Goal: Task Accomplishment & Management: Use online tool/utility

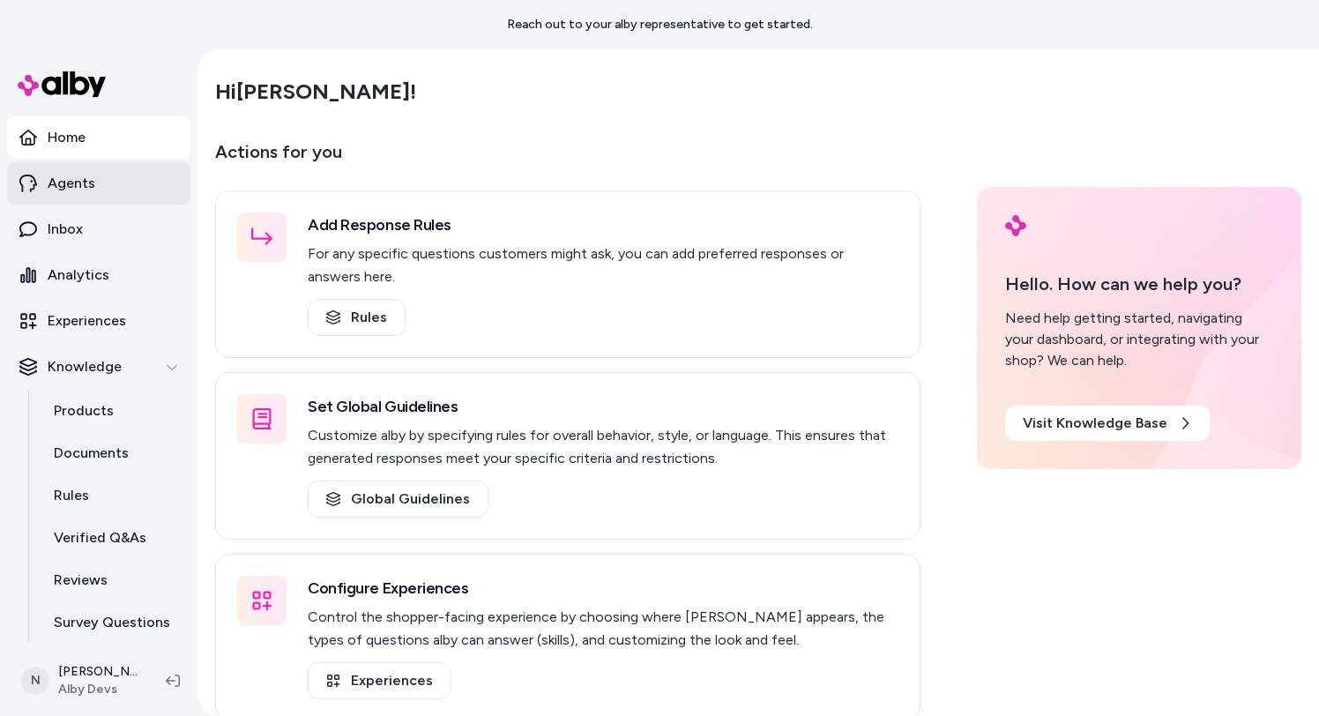
click at [119, 176] on link "Agents" at bounding box center [98, 183] width 183 height 42
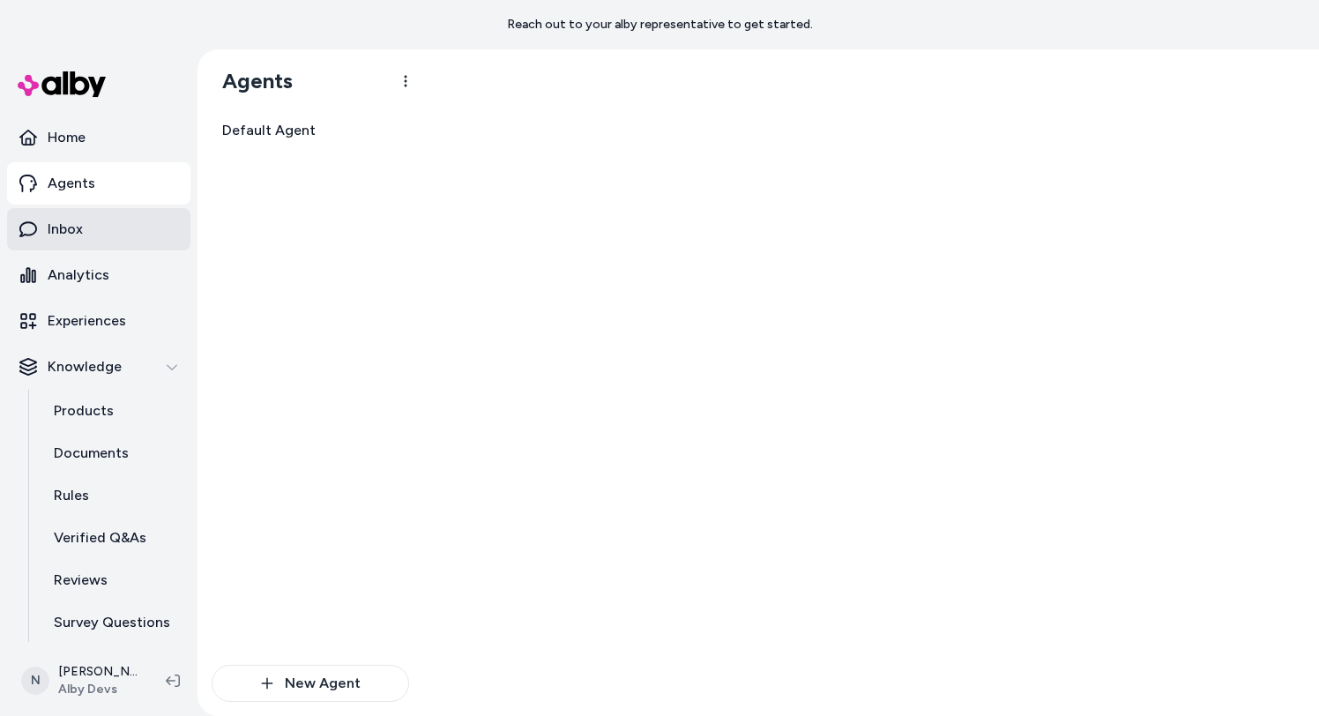
click at [104, 231] on link "Inbox" at bounding box center [98, 229] width 183 height 42
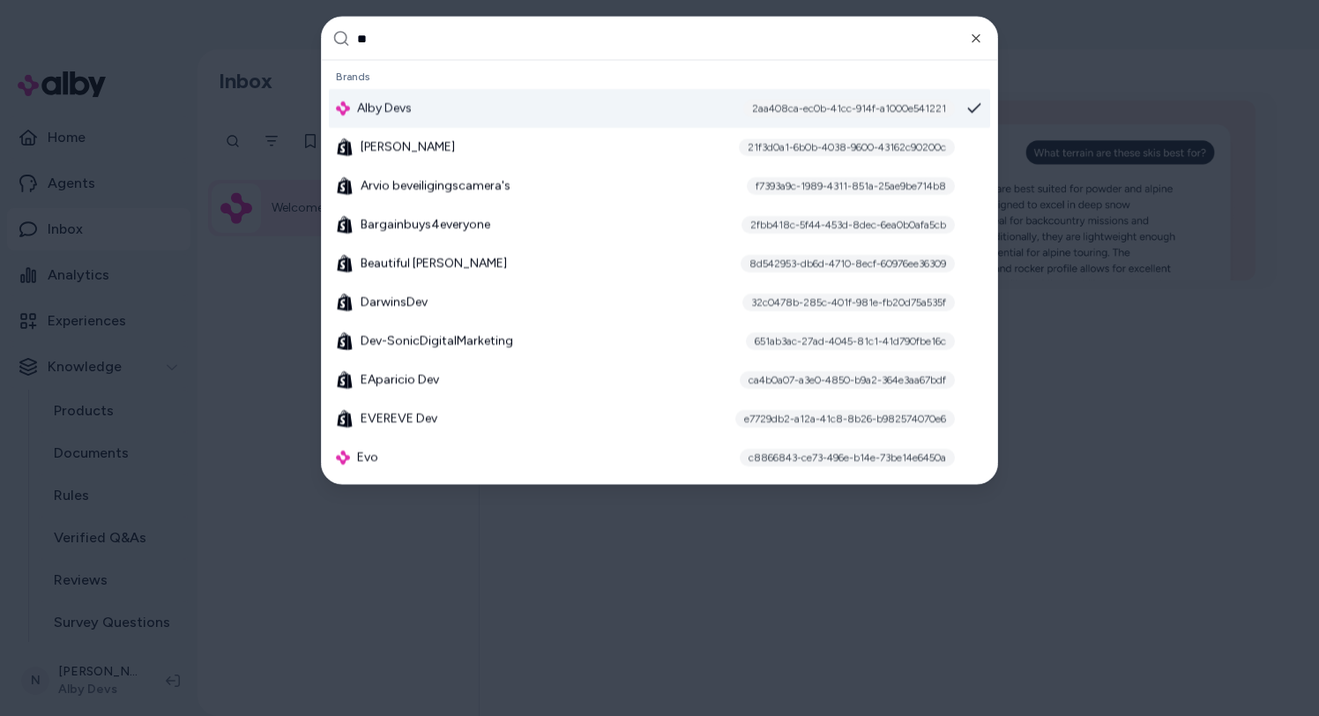
type input "***"
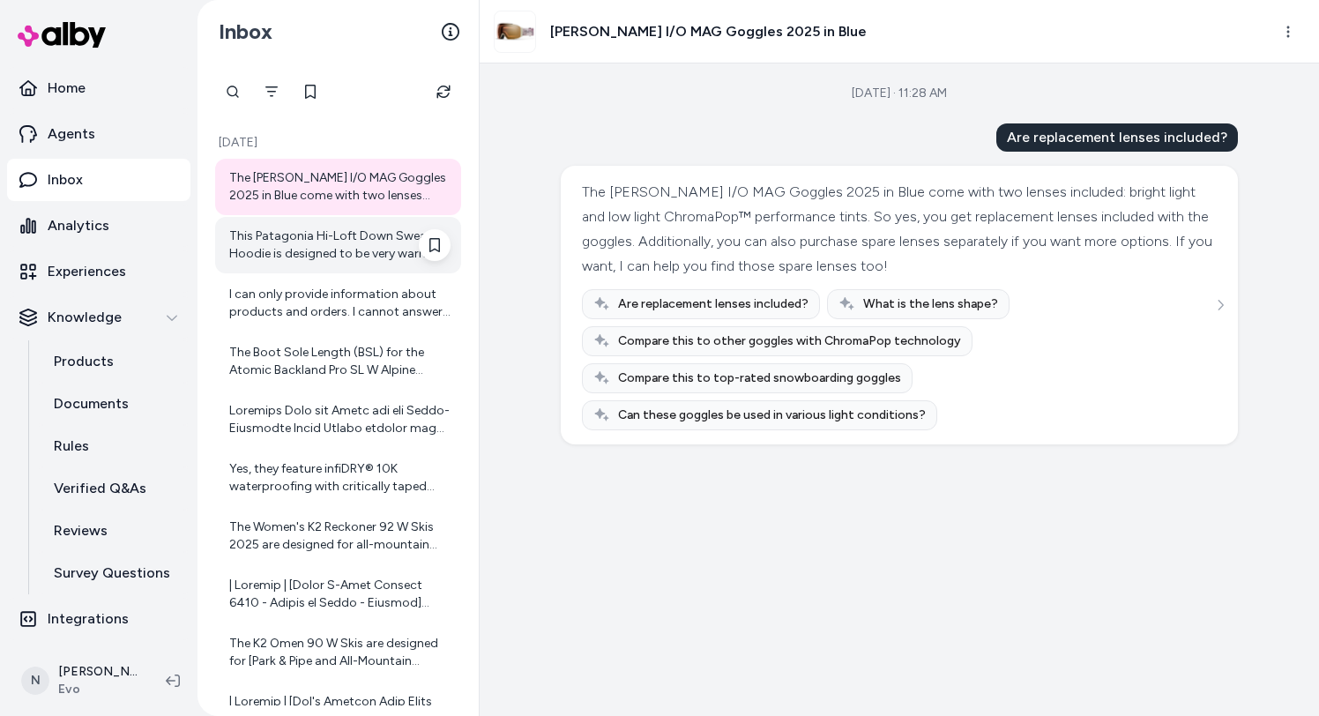
click at [309, 237] on div "This Patagonia Hi-Loft Down Sweater Hoodie is designed to be very warm! It's de…" at bounding box center [339, 244] width 221 height 35
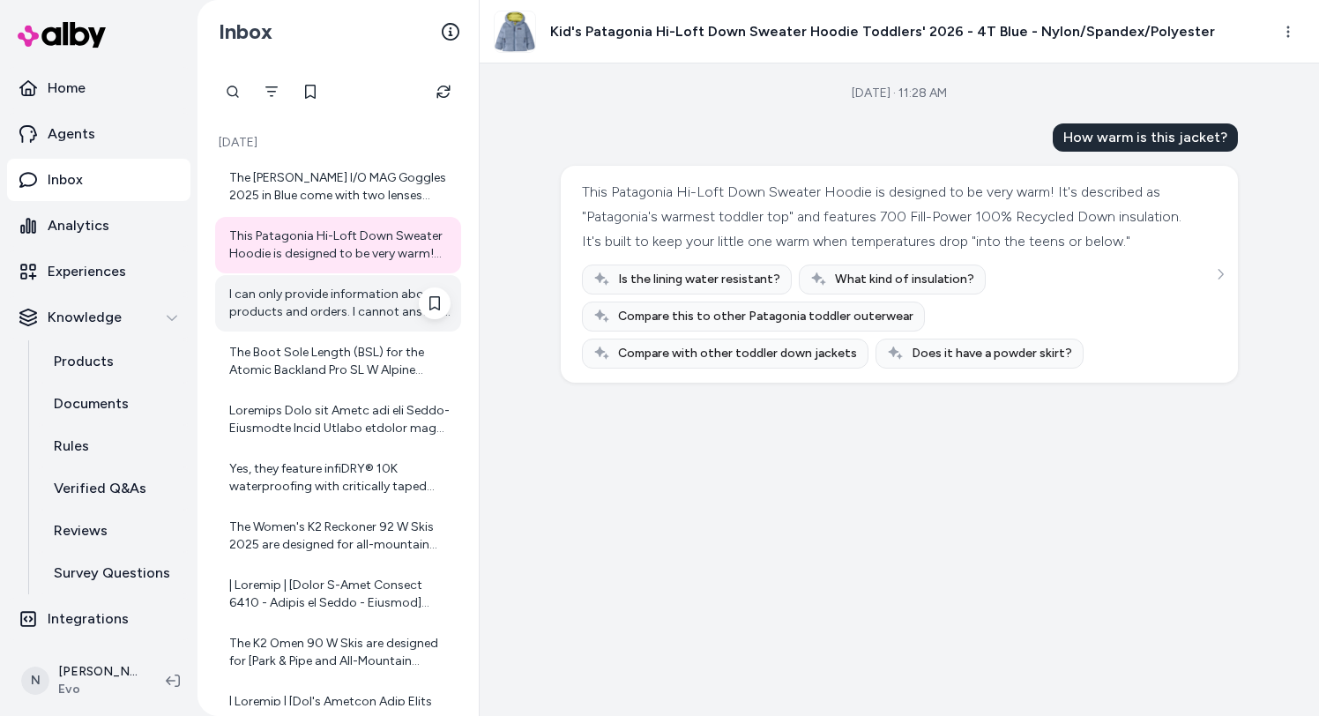
click at [326, 315] on div "I can only provide information about products and orders. I cannot answer quest…" at bounding box center [339, 303] width 221 height 35
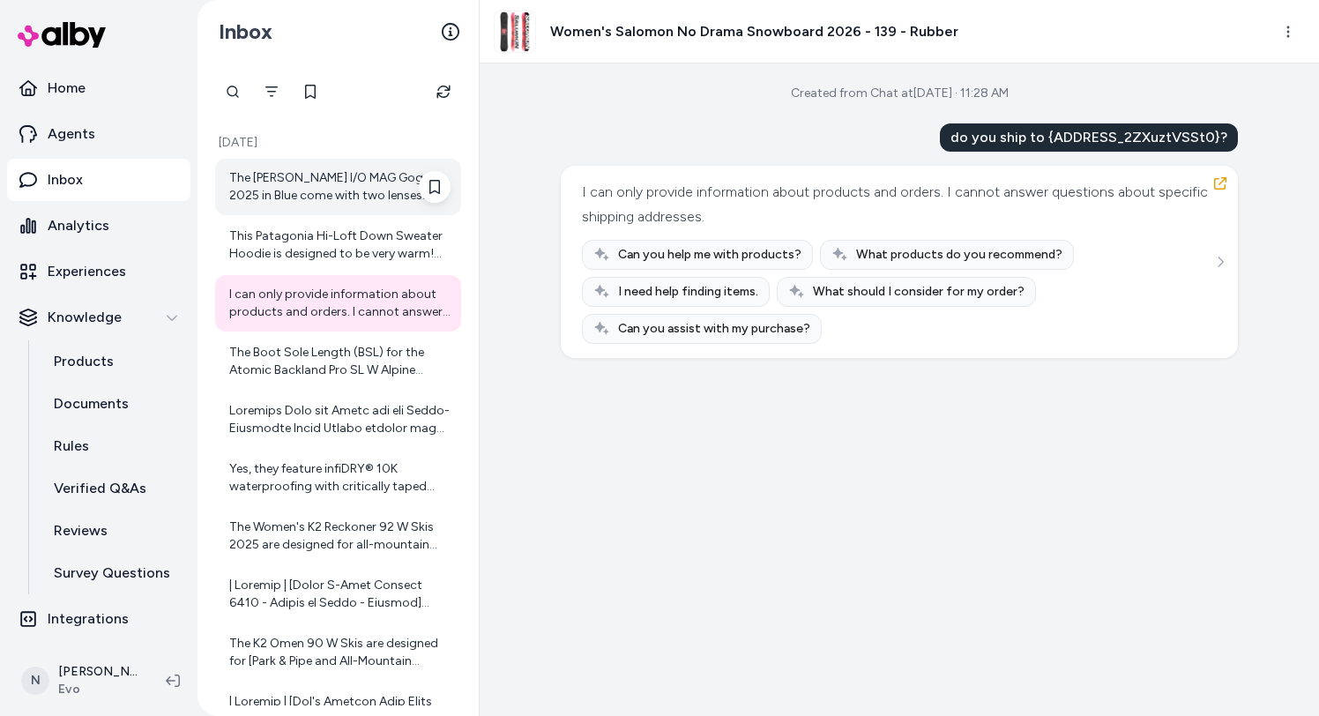
click at [289, 189] on div "The [PERSON_NAME] I/O MAG Goggles 2025 in Blue come with two lenses included: b…" at bounding box center [339, 186] width 221 height 35
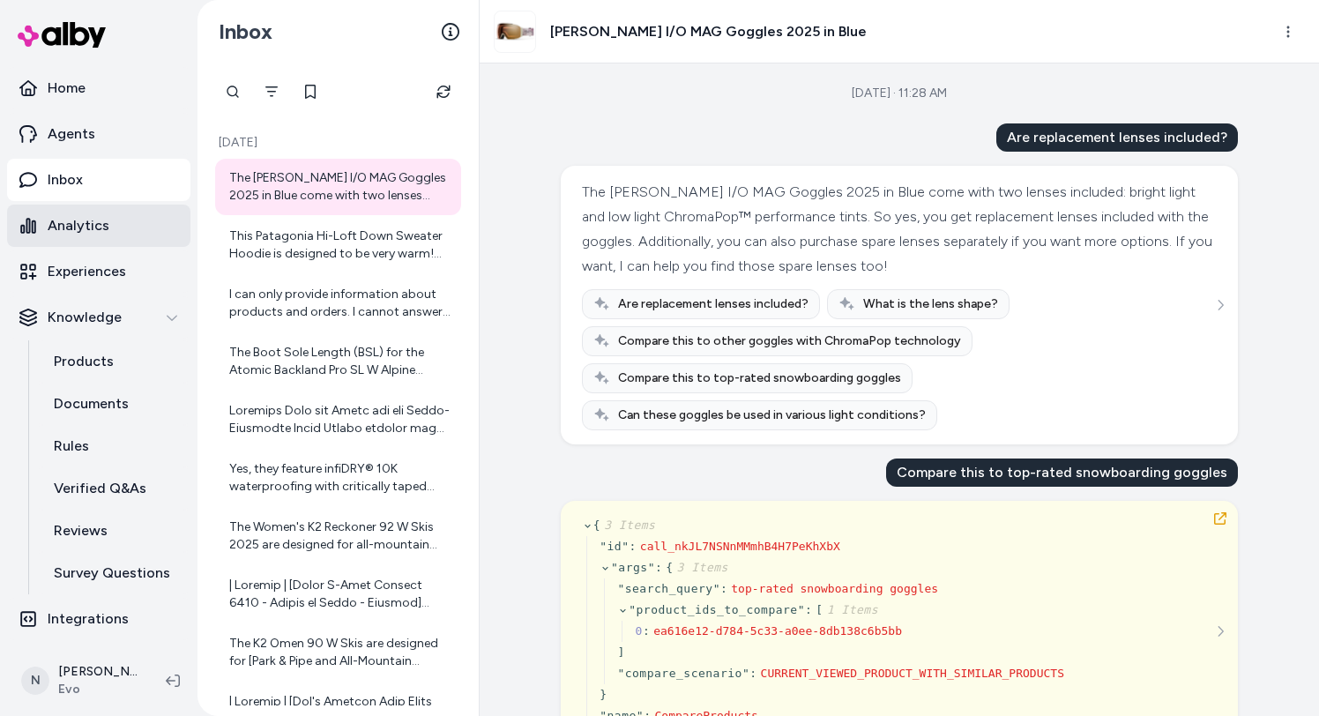
click at [117, 229] on link "Analytics" at bounding box center [98, 225] width 183 height 42
